Goal: Task Accomplishment & Management: Use online tool/utility

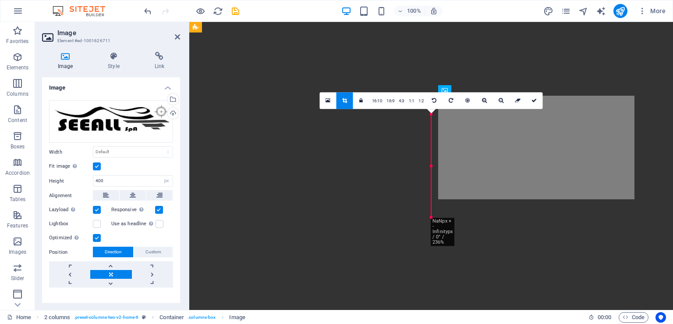
select select "px"
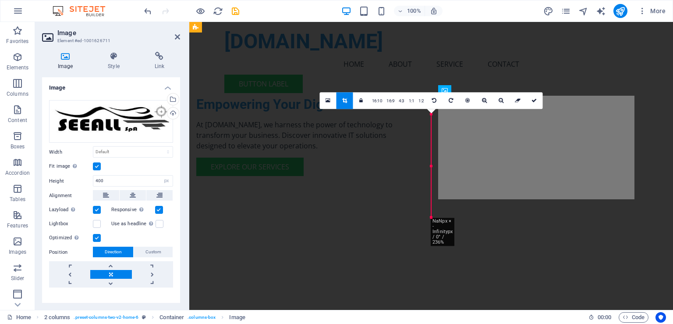
click at [514, 149] on div "Drag here to replace the existing content. Press “Ctrl” if you want to create a…" at bounding box center [431, 166] width 484 height 288
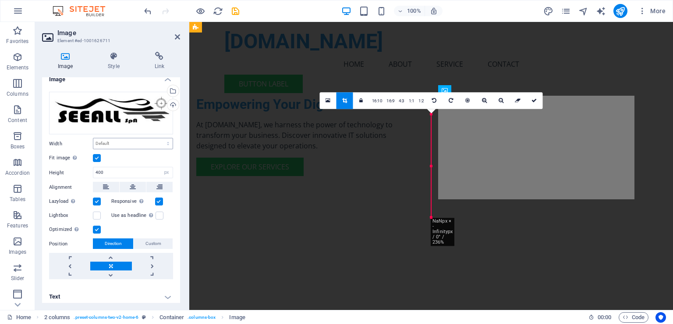
scroll to position [12, 0]
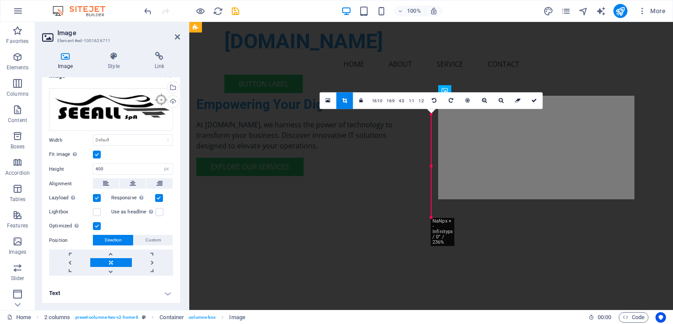
click at [117, 261] on link at bounding box center [110, 262] width 41 height 9
drag, startPoint x: 340, startPoint y: 216, endPoint x: 342, endPoint y: 202, distance: 14.6
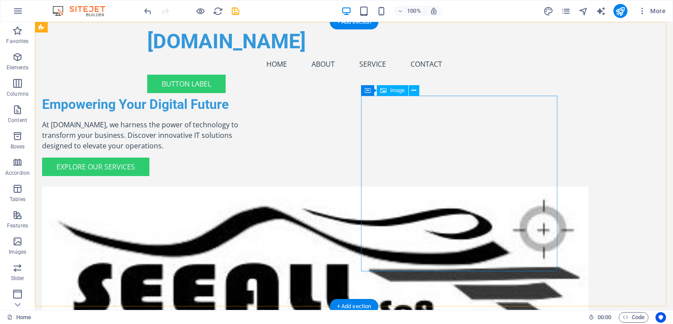
click at [238, 186] on figure at bounding box center [140, 273] width 196 height 175
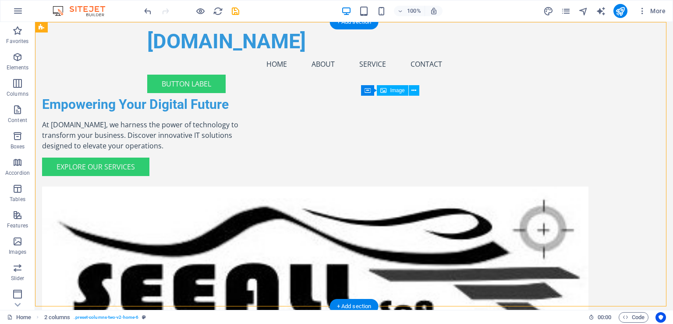
click at [238, 186] on figure at bounding box center [140, 273] width 196 height 175
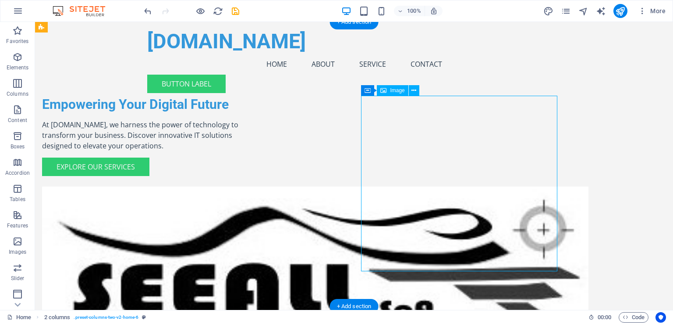
drag, startPoint x: 447, startPoint y: 146, endPoint x: 295, endPoint y: 134, distance: 152.6
click at [238, 186] on figure at bounding box center [140, 273] width 196 height 175
select select "px"
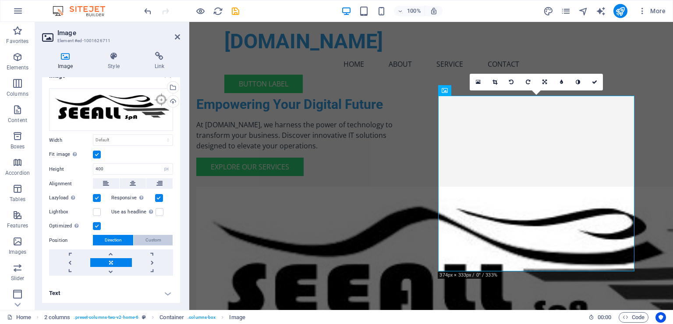
click at [161, 236] on button "Custom" at bounding box center [153, 240] width 39 height 11
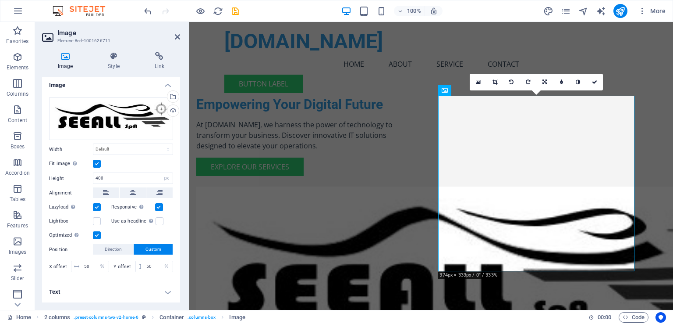
scroll to position [1, 0]
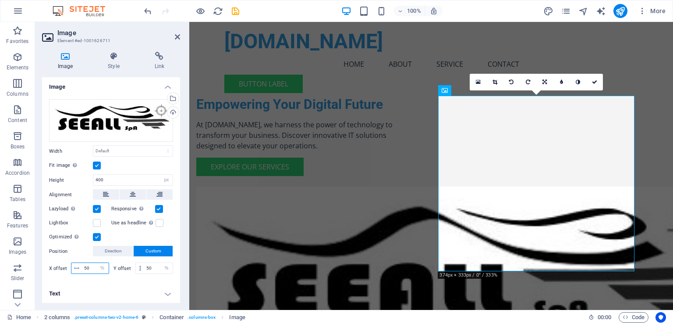
drag, startPoint x: 89, startPoint y: 267, endPoint x: 62, endPoint y: 265, distance: 27.3
click at [62, 265] on div "X offset 50 px rem % vh vw" at bounding box center [79, 267] width 60 height 11
drag, startPoint x: 89, startPoint y: 268, endPoint x: 70, endPoint y: 265, distance: 19.5
click at [70, 265] on div "X offset 30 px rem % vh vw" at bounding box center [79, 267] width 60 height 11
type input "5"
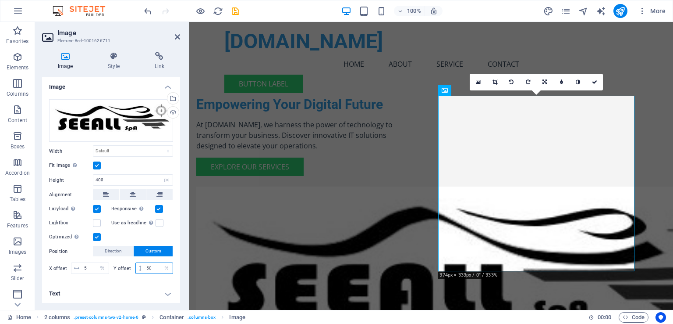
drag, startPoint x: 154, startPoint y: 266, endPoint x: 91, endPoint y: 260, distance: 63.9
click at [91, 260] on div "X offset 5 px rem % vh vw Y offset 50 px rem % vh vw" at bounding box center [111, 268] width 124 height 16
drag, startPoint x: 158, startPoint y: 266, endPoint x: 105, endPoint y: 271, distance: 53.3
click at [90, 269] on div "X offset 5 px rem % vh vw Y offset 2 px rem % vh vw" at bounding box center [111, 267] width 124 height 11
type input "10"
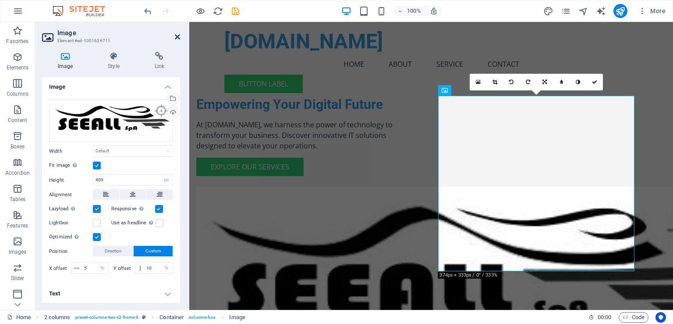
click at [176, 39] on icon at bounding box center [177, 36] width 5 height 7
